Goal: Find specific page/section: Find specific page/section

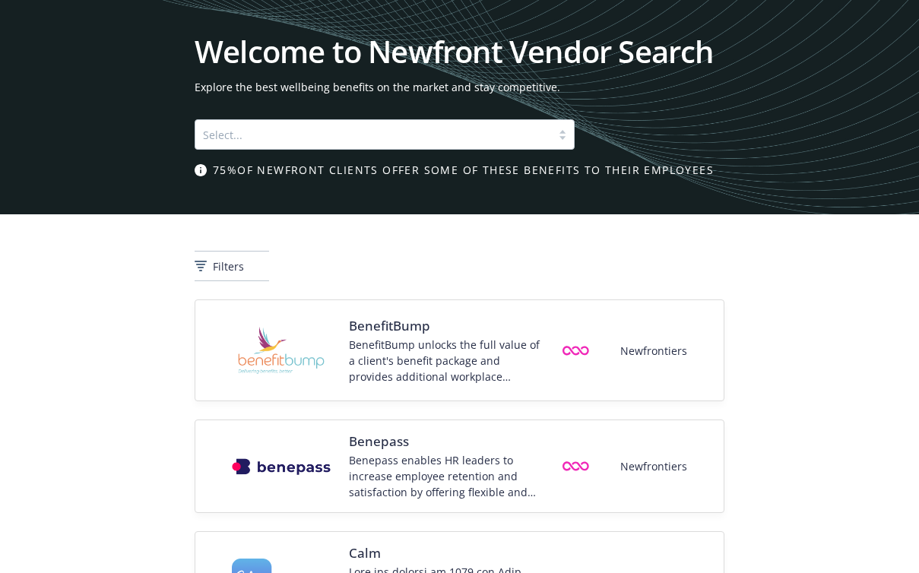
click at [244, 130] on div at bounding box center [373, 134] width 340 height 18
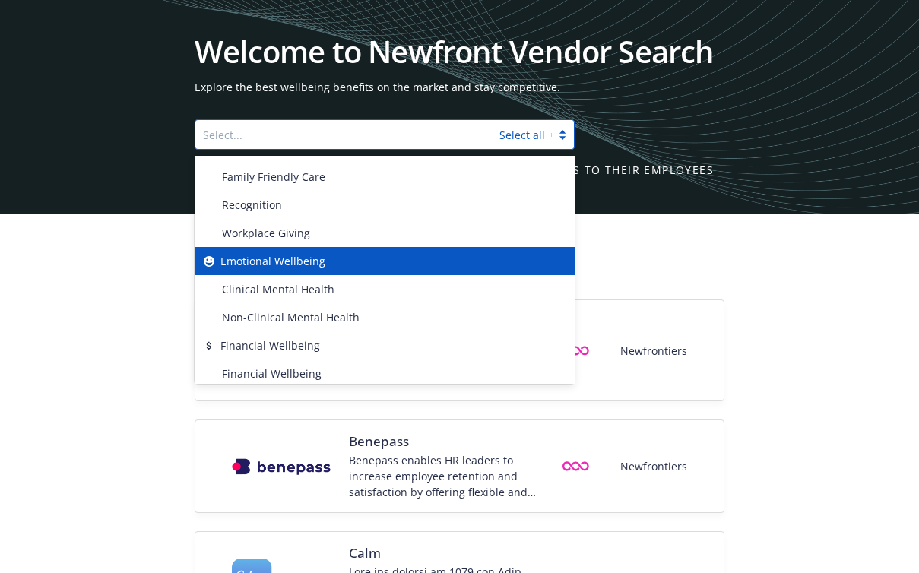
scroll to position [25, 0]
